Goal: Book appointment/travel/reservation

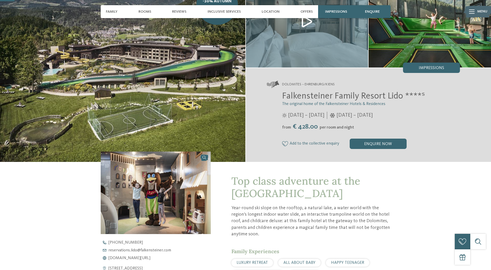
scroll to position [50, 0]
click at [232, 191] on span "Top class adventure at the [GEOGRAPHIC_DATA]" at bounding box center [295, 187] width 129 height 26
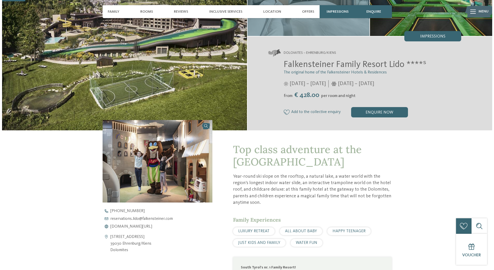
scroll to position [0, 0]
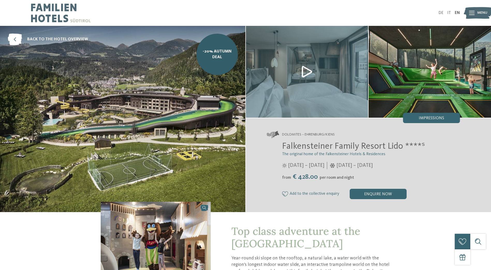
click at [475, 13] on img at bounding box center [477, 13] width 28 height 14
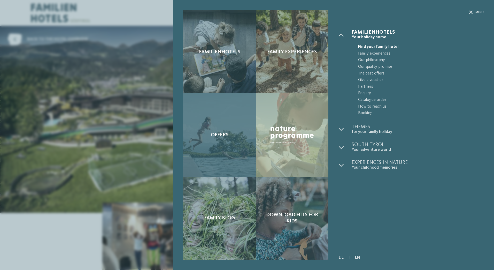
click at [227, 126] on div "Offers" at bounding box center [219, 134] width 73 height 83
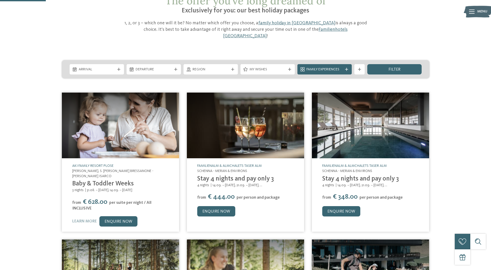
scroll to position [42, 0]
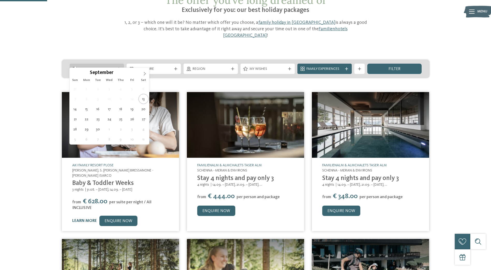
click at [118, 64] on div "Arrival" at bounding box center [97, 69] width 54 height 10
click at [145, 74] on icon at bounding box center [145, 74] width 4 height 4
type input "****"
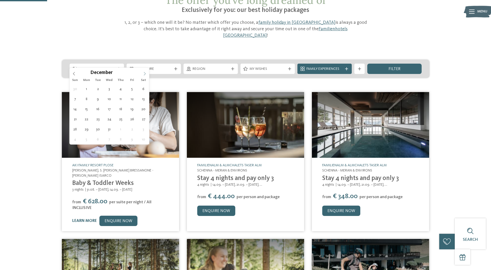
click at [145, 74] on icon at bounding box center [145, 74] width 4 height 4
drag, startPoint x: 145, startPoint y: 74, endPoint x: 142, endPoint y: 73, distance: 2.9
click at [142, 73] on span at bounding box center [144, 72] width 9 height 9
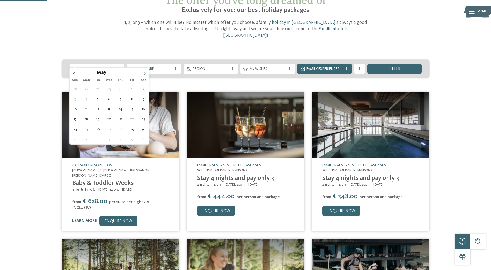
click at [142, 73] on span at bounding box center [144, 72] width 9 height 9
type div "[DATE]"
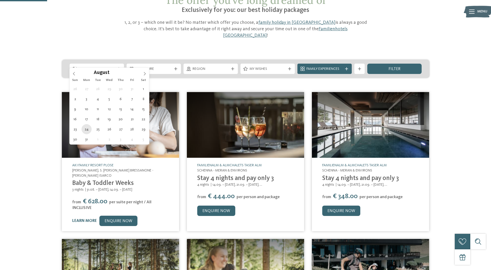
type input "****"
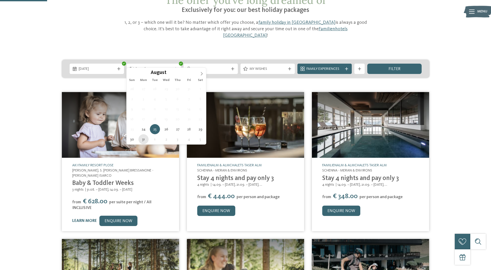
type div "[DATE]"
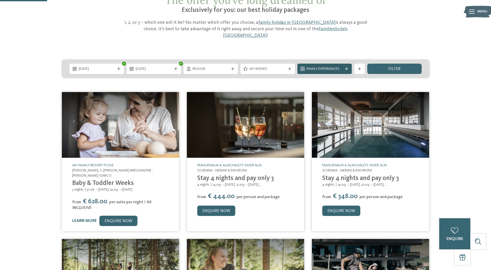
click at [348, 67] on div at bounding box center [346, 68] width 5 height 3
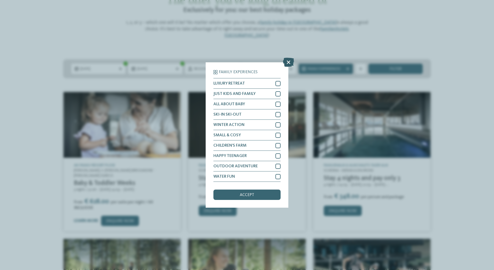
click at [289, 63] on icon at bounding box center [288, 62] width 11 height 9
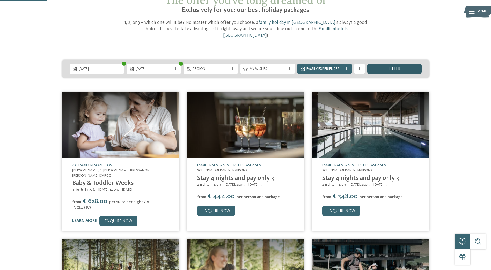
click at [385, 66] on div "filter" at bounding box center [394, 69] width 54 height 10
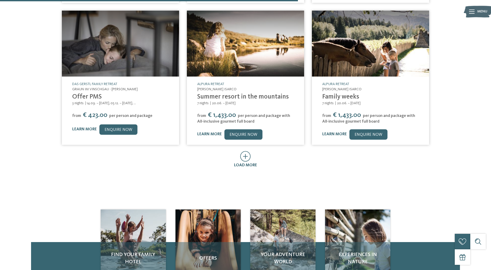
scroll to position [293, 0]
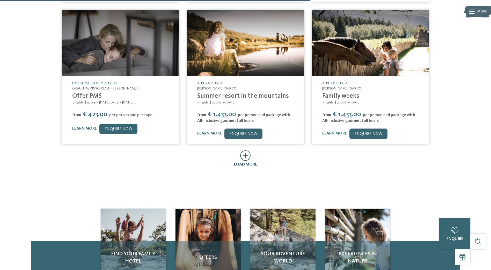
click at [249, 151] on icon at bounding box center [245, 155] width 11 height 11
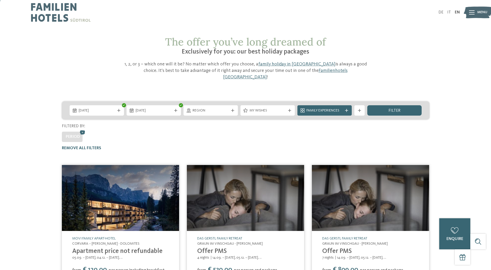
scroll to position [0, 0]
